Goal: Transaction & Acquisition: Purchase product/service

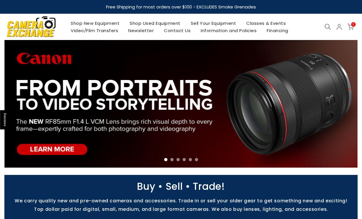
click at [331, 28] on icon at bounding box center [327, 27] width 6 height 6
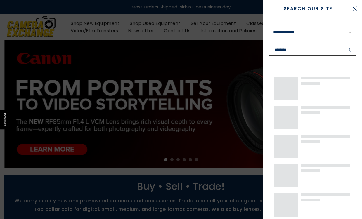
type input "********"
click at [349, 50] on button "submit" at bounding box center [348, 50] width 15 height 12
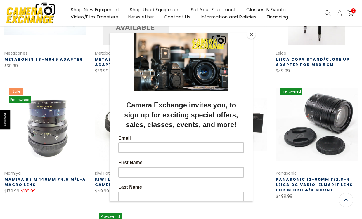
scroll to position [162, 0]
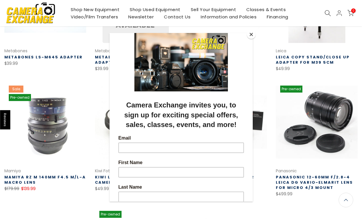
click at [250, 35] on button "Close" at bounding box center [251, 34] width 9 height 9
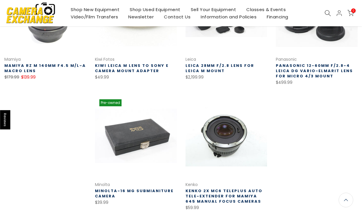
scroll to position [305, 0]
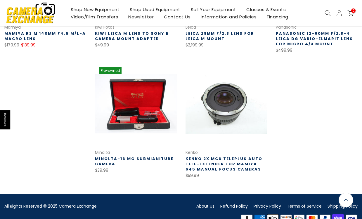
click at [115, 115] on link at bounding box center [136, 104] width 82 height 82
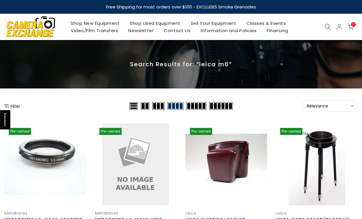
scroll to position [0, 0]
click at [330, 27] on icon at bounding box center [327, 27] width 6 height 6
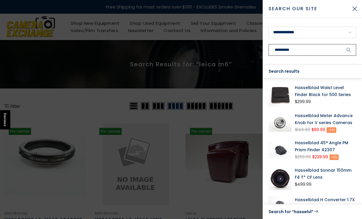
type input "**********"
click at [349, 50] on button "submit" at bounding box center [348, 50] width 15 height 12
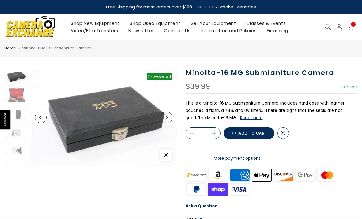
click at [166, 118] on icon "Next" at bounding box center [166, 117] width 4 height 4
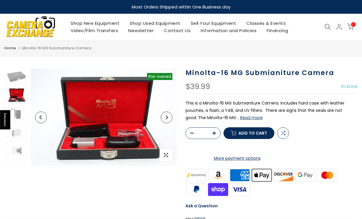
click at [167, 117] on icon "Next" at bounding box center [167, 117] width 2 height 4
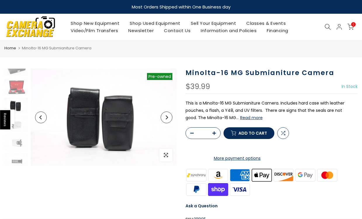
click at [167, 117] on icon "Next" at bounding box center [167, 117] width 2 height 4
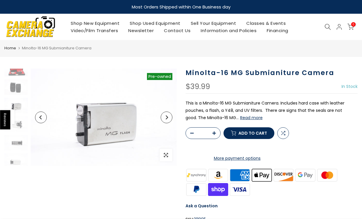
click at [167, 117] on icon "Next" at bounding box center [167, 117] width 2 height 4
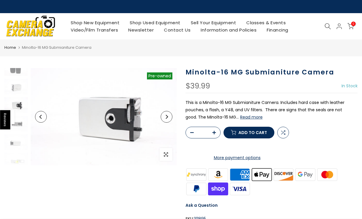
click at [167, 117] on icon "Next" at bounding box center [167, 117] width 2 height 4
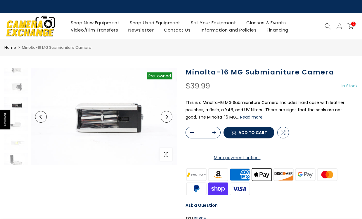
click at [167, 117] on icon "Next" at bounding box center [167, 117] width 2 height 4
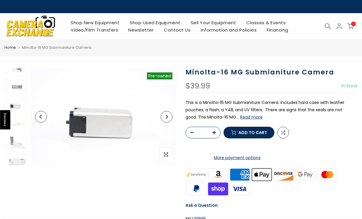
click at [167, 117] on icon "Next" at bounding box center [167, 117] width 2 height 4
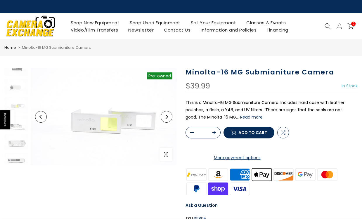
click at [167, 117] on icon "Next" at bounding box center [167, 117] width 2 height 4
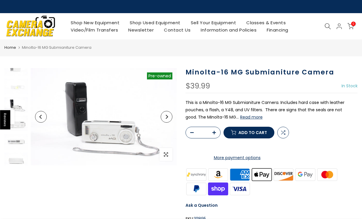
click at [167, 117] on icon "Next" at bounding box center [167, 117] width 2 height 4
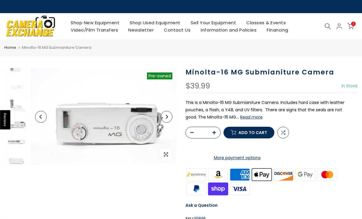
scroll to position [137, 0]
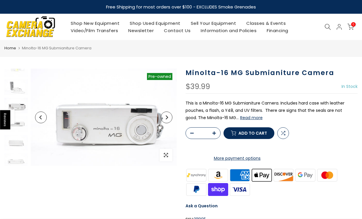
click at [167, 117] on icon "Next" at bounding box center [167, 117] width 2 height 4
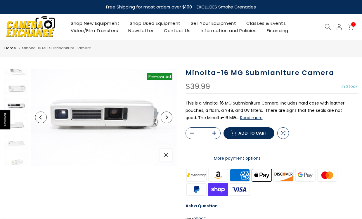
click at [167, 117] on icon "Next" at bounding box center [167, 117] width 2 height 4
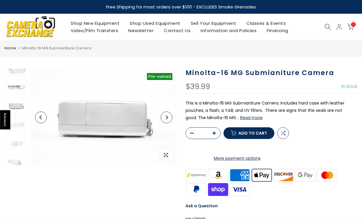
click at [167, 117] on icon "Next" at bounding box center [167, 117] width 2 height 4
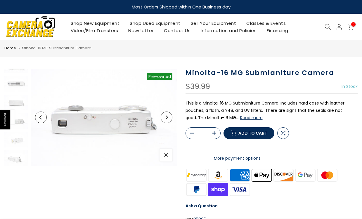
click at [167, 117] on icon "Next" at bounding box center [167, 117] width 2 height 4
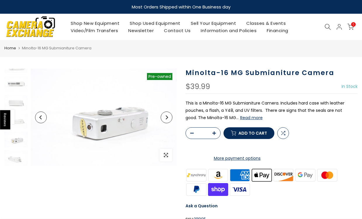
click at [167, 117] on icon "Next" at bounding box center [167, 117] width 2 height 4
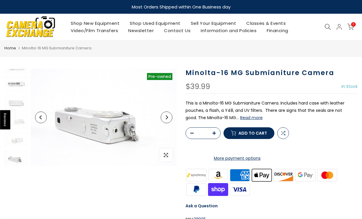
click at [167, 117] on icon "Next" at bounding box center [167, 117] width 2 height 4
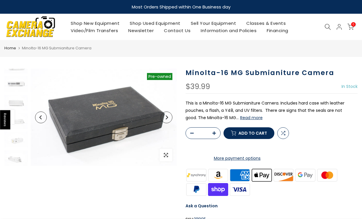
scroll to position [0, 0]
click at [167, 117] on icon "Next" at bounding box center [167, 117] width 2 height 4
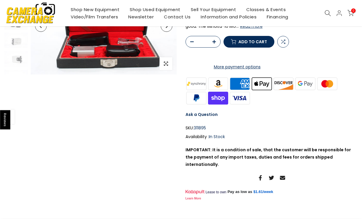
scroll to position [240, 0]
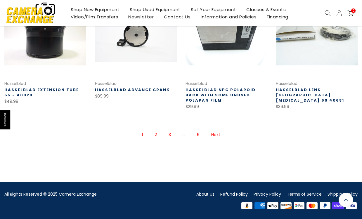
scroll to position [374, 0]
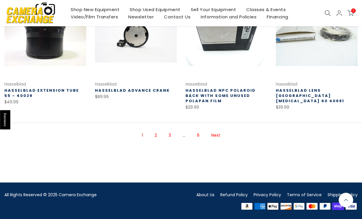
click at [197, 138] on link "6" at bounding box center [198, 135] width 8 height 10
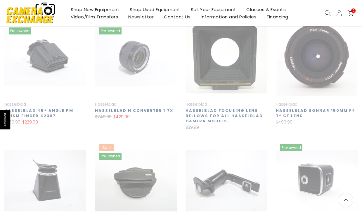
scroll to position [94, 0]
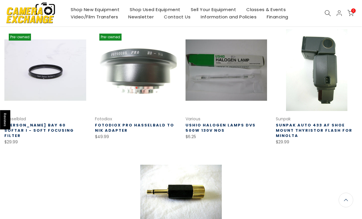
click at [101, 174] on div "Pre-owned Quick view Compare * Add to cart Hasselblad [PERSON_NAME] Zeiss Bay 6…" at bounding box center [181, 145] width 362 height 251
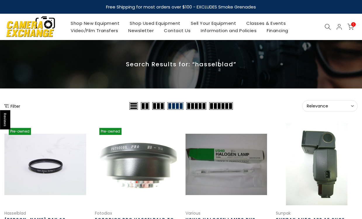
scroll to position [0, 0]
